Goal: Task Accomplishment & Management: Complete application form

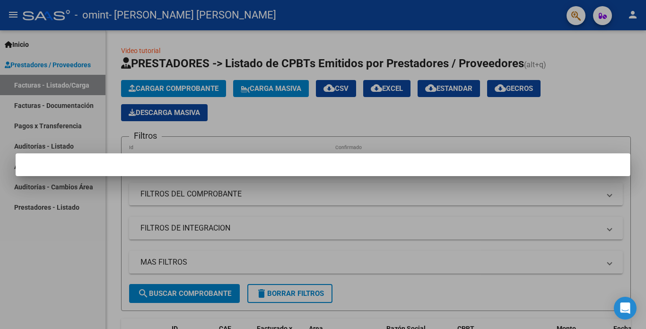
click at [34, 105] on div at bounding box center [323, 164] width 646 height 329
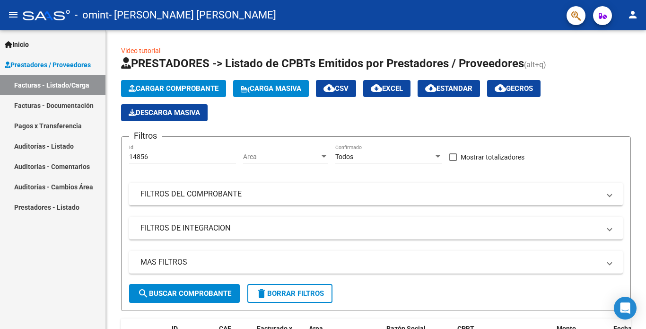
click at [34, 105] on link "Facturas - Documentación" at bounding box center [52, 105] width 105 height 20
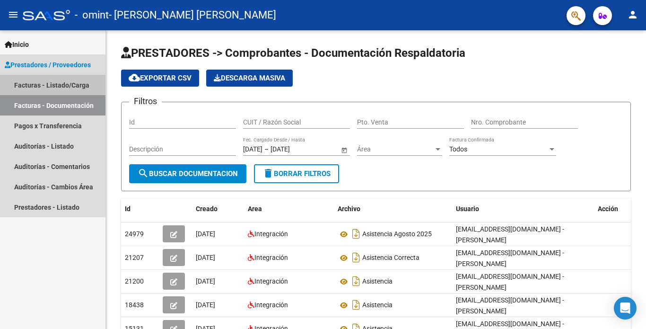
click at [32, 84] on link "Facturas - Listado/Carga" at bounding box center [52, 85] width 105 height 20
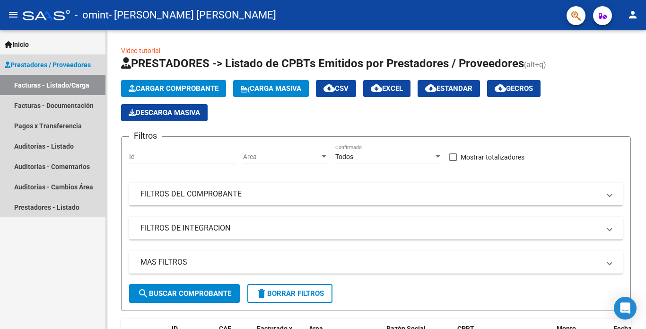
click at [24, 64] on span "Prestadores / Proveedores" at bounding box center [48, 65] width 86 height 10
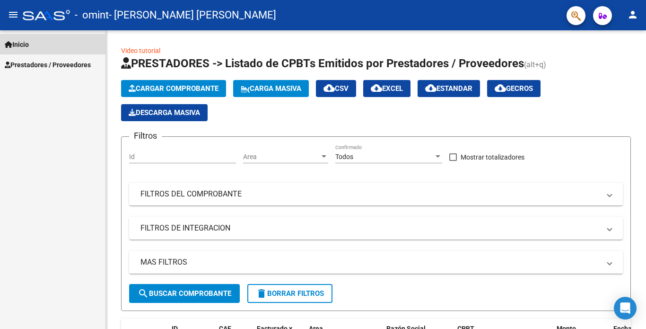
click at [23, 43] on span "Inicio" at bounding box center [17, 44] width 24 height 10
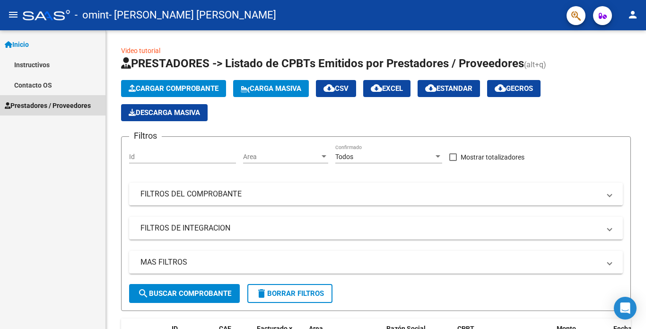
click at [20, 104] on span "Prestadores / Proveedores" at bounding box center [48, 105] width 86 height 10
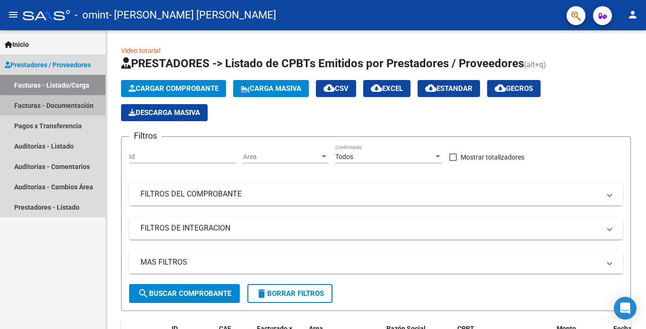
click at [20, 104] on link "Facturas - Documentación" at bounding box center [52, 105] width 105 height 20
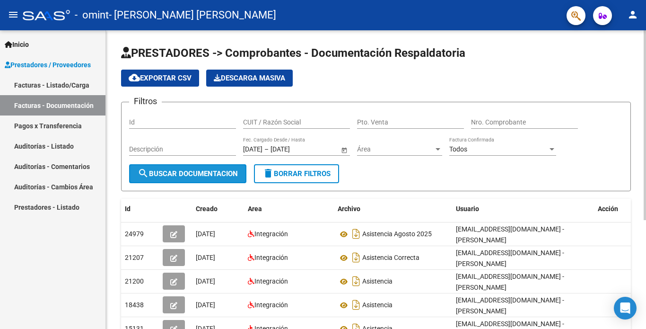
click at [151, 173] on span "search Buscar Documentacion" at bounding box center [188, 173] width 100 height 9
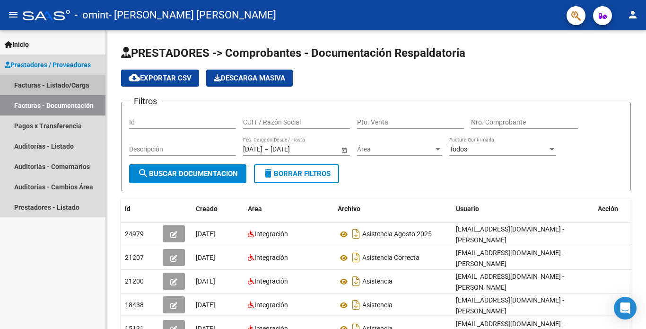
click at [39, 88] on link "Facturas - Listado/Carga" at bounding box center [52, 85] width 105 height 20
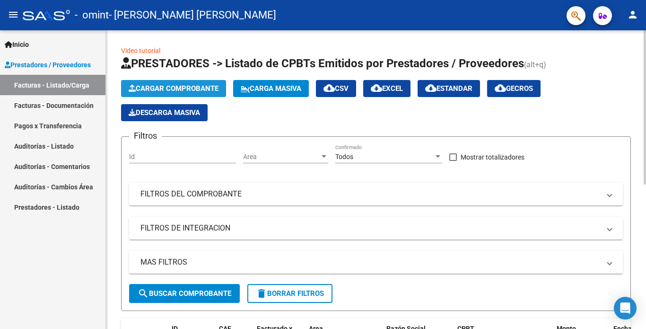
click at [148, 91] on span "Cargar Comprobante" at bounding box center [174, 88] width 90 height 9
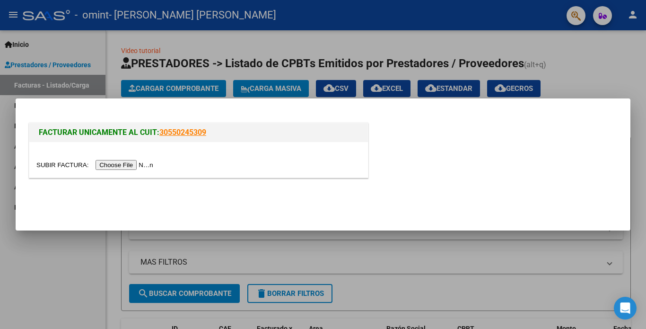
click at [127, 166] on input "file" at bounding box center [96, 165] width 120 height 10
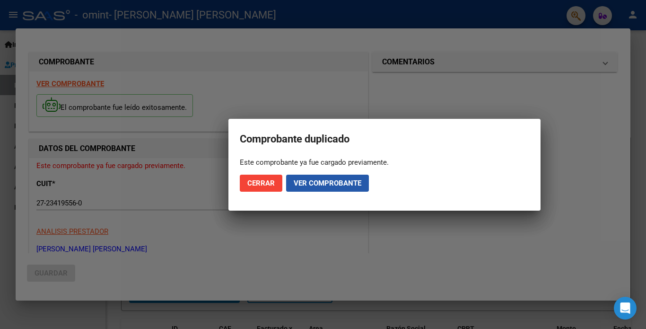
click at [315, 183] on span "Ver comprobante" at bounding box center [328, 183] width 68 height 9
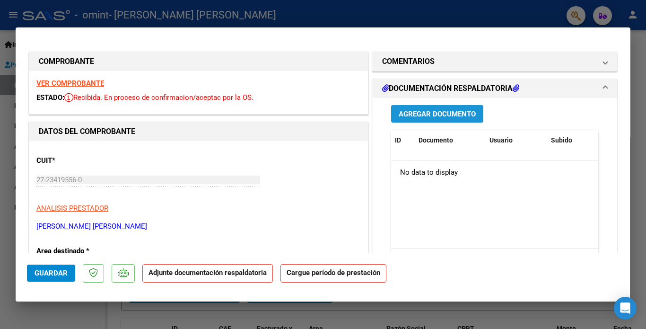
click at [422, 114] on span "Agregar Documento" at bounding box center [437, 114] width 77 height 9
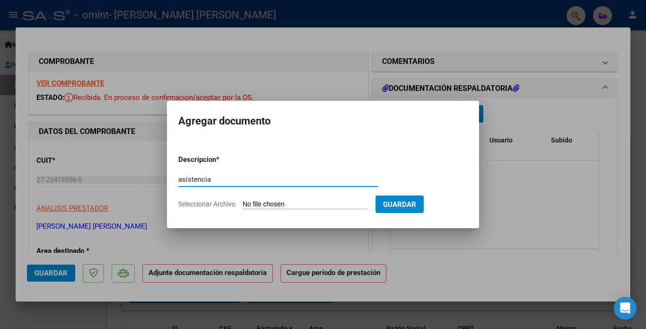
type input "asistencia"
click at [276, 202] on input "Seleccionar Archivo" at bounding box center [305, 204] width 125 height 9
type input "C:\fakepath\ASISTENCIA [PERSON_NAME]pdf"
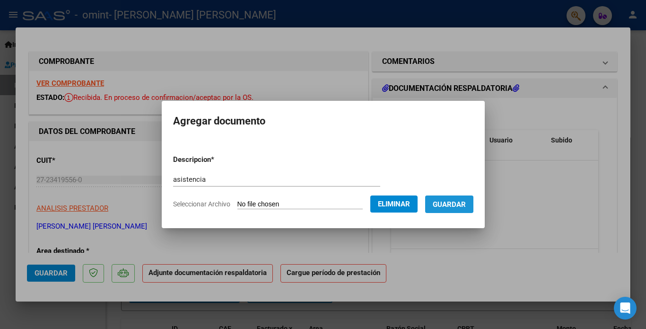
click at [443, 201] on span "Guardar" at bounding box center [449, 204] width 33 height 9
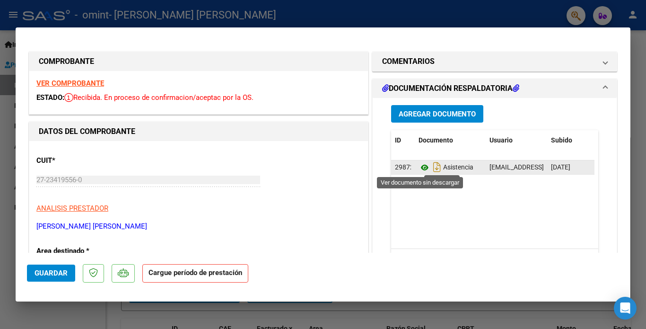
click at [418, 169] on icon at bounding box center [424, 167] width 12 height 11
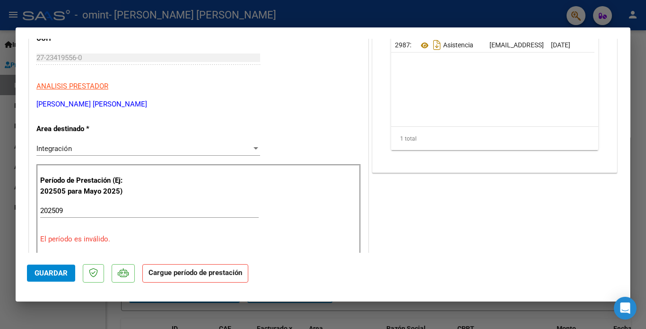
scroll to position [142, 0]
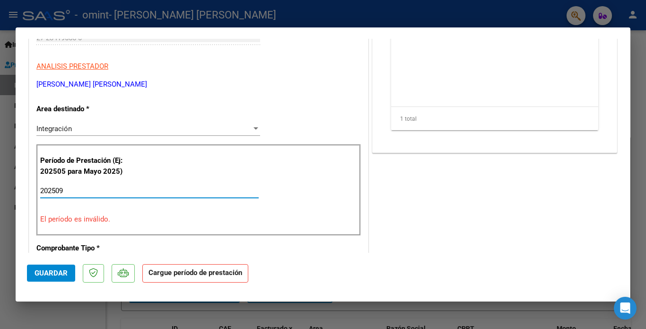
click at [70, 192] on input "202509" at bounding box center [149, 190] width 218 height 9
type input "2"
type input "202509"
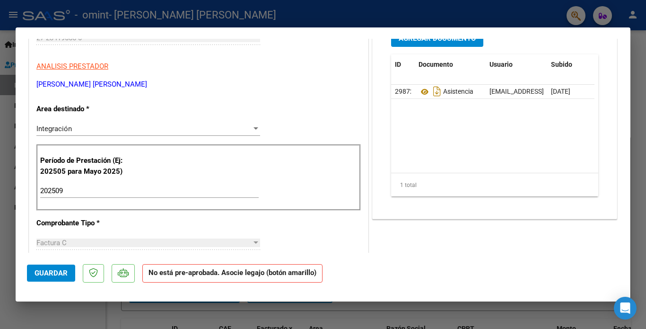
scroll to position [378, 0]
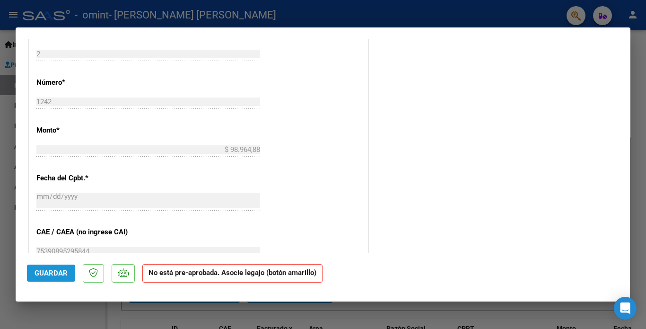
click at [37, 273] on span "Guardar" at bounding box center [51, 273] width 33 height 9
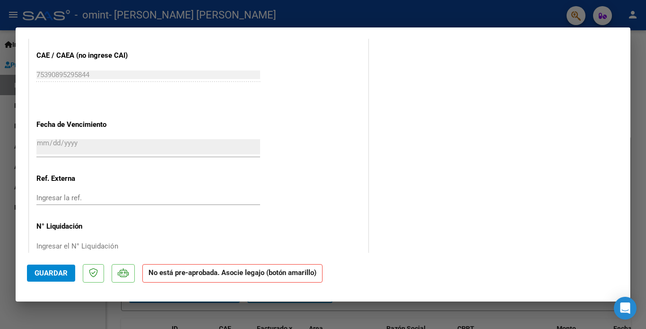
scroll to position [561, 0]
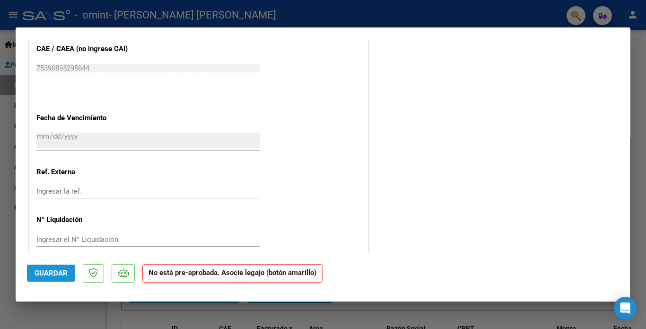
click at [55, 273] on span "Guardar" at bounding box center [51, 273] width 33 height 9
